Goal: Task Accomplishment & Management: Use online tool/utility

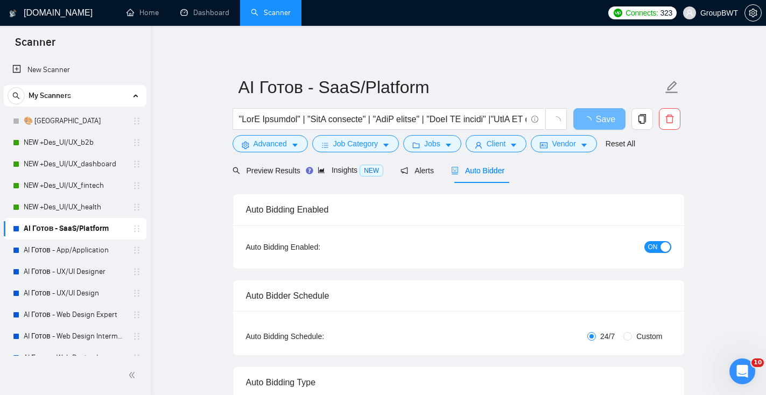
click at [669, 245] on div "button" at bounding box center [665, 247] width 10 height 10
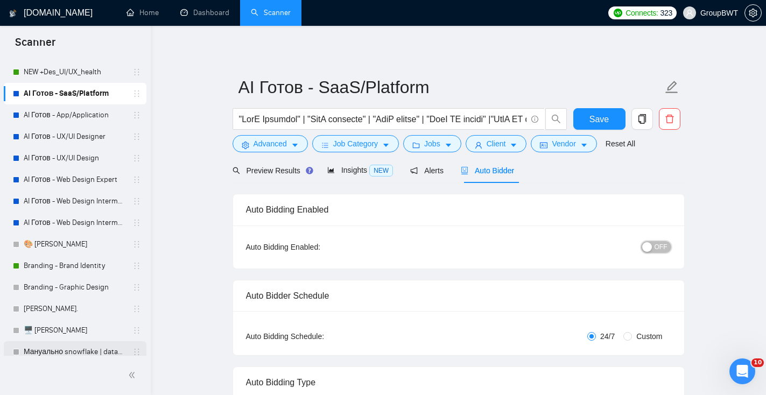
scroll to position [100, 0]
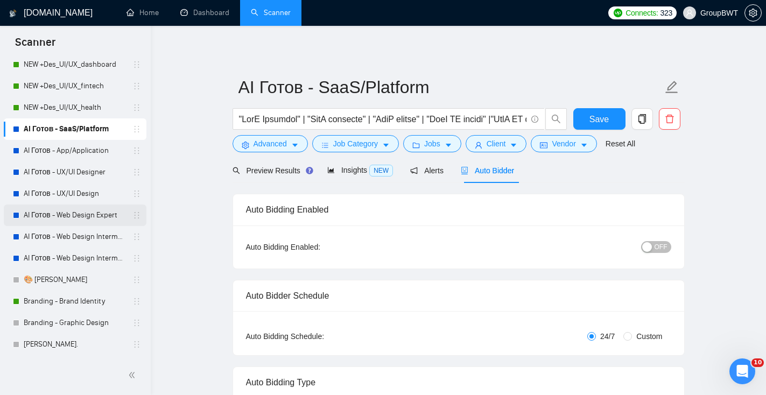
click at [92, 211] on link "AI Готов - Web Design Expert" at bounding box center [75, 216] width 102 height 22
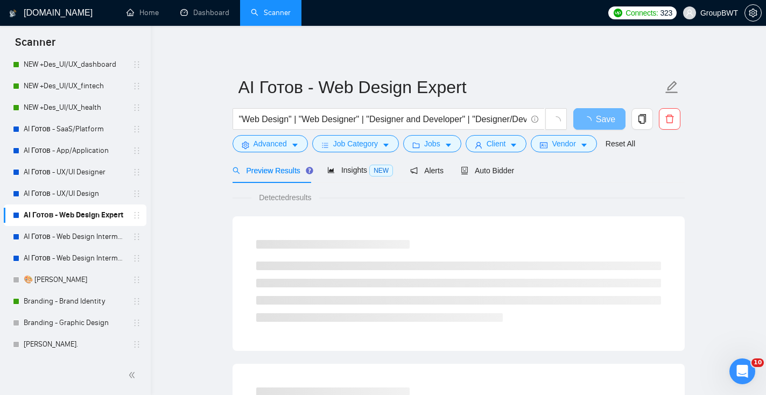
click at [519, 168] on div "Preview Results Insights NEW Alerts Auto Bidder" at bounding box center [459, 170] width 452 height 25
click at [504, 171] on span "Auto Bidder" at bounding box center [487, 170] width 53 height 9
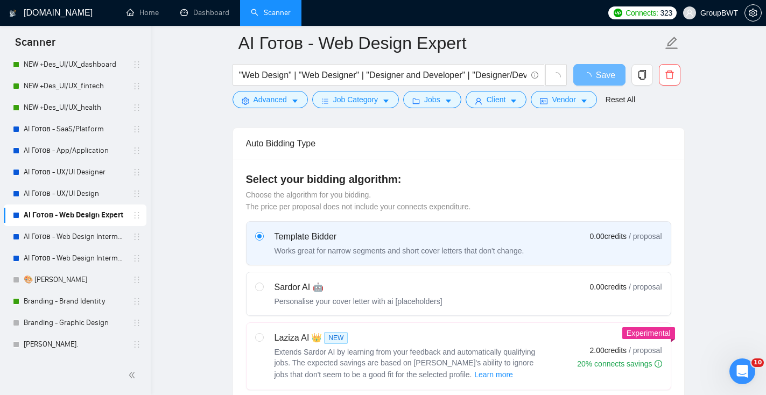
scroll to position [300, 0]
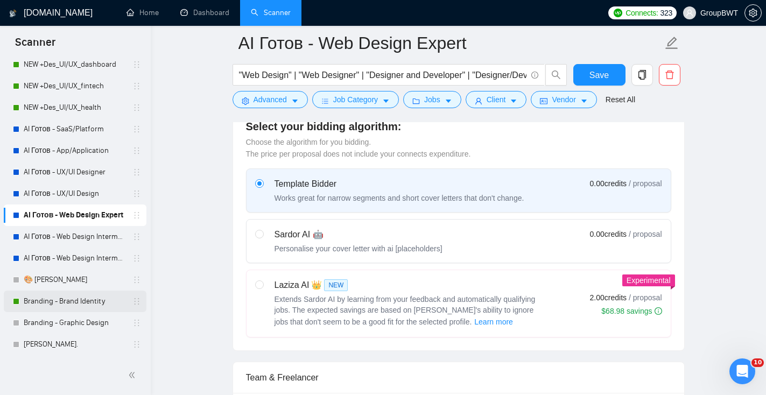
click at [68, 305] on link "Branding - Brand Identity" at bounding box center [75, 302] width 102 height 22
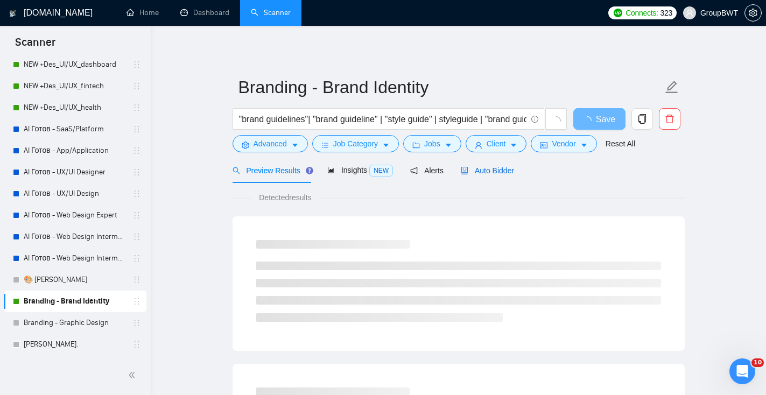
click at [502, 174] on span "Auto Bidder" at bounding box center [487, 170] width 53 height 9
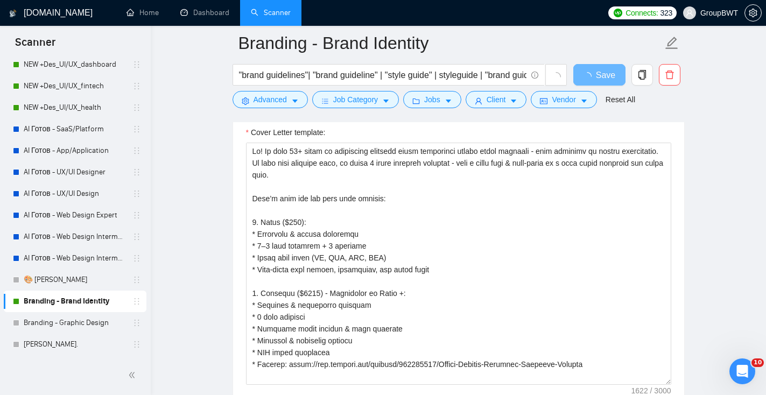
scroll to position [49, 0]
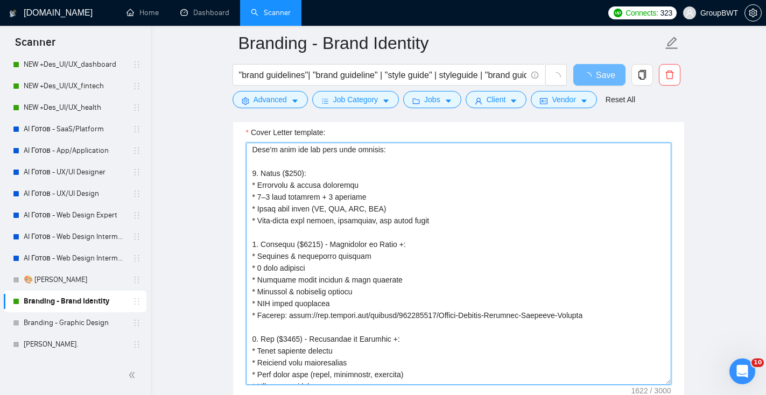
click at [433, 279] on textarea "Cover Letter template:" at bounding box center [458, 264] width 425 height 242
